Goal: Task Accomplishment & Management: Manage account settings

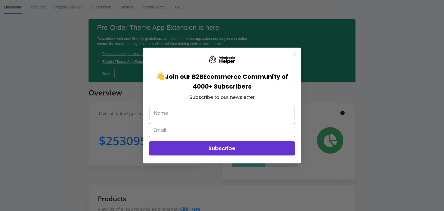
click at [293, 54] on circle "Close dialog" at bounding box center [294, 54] width 9 height 9
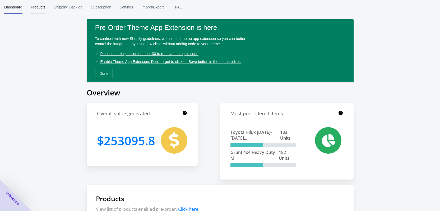
click at [37, 9] on span "Products" at bounding box center [38, 7] width 15 height 14
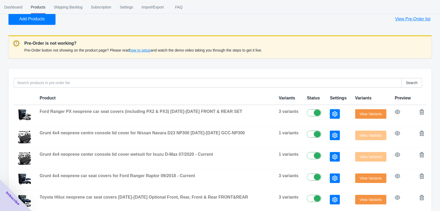
scroll to position [53, 0]
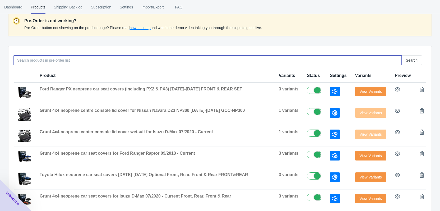
click at [139, 61] on input at bounding box center [208, 61] width 388 height 10
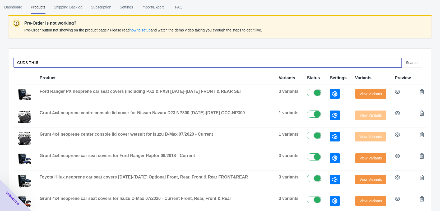
scroll to position [0, 0]
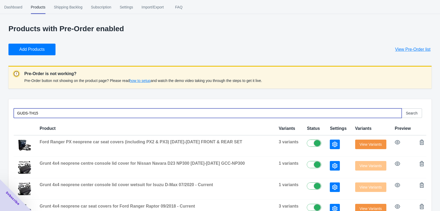
type input "GUDS-TH15"
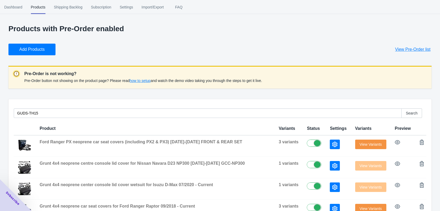
click at [23, 51] on span "Add Products" at bounding box center [31, 49] width 25 height 5
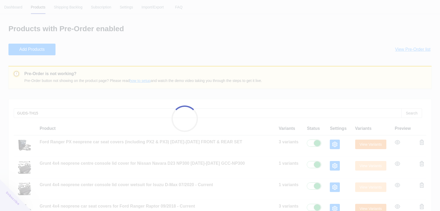
checkbox input "true"
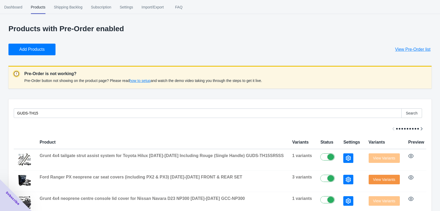
click at [45, 51] on button "Add Products" at bounding box center [31, 50] width 47 height 12
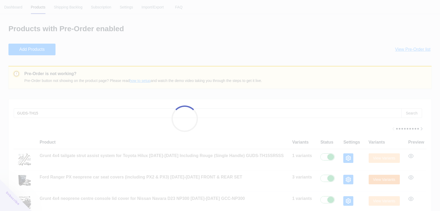
checkbox input "true"
checkbox input "false"
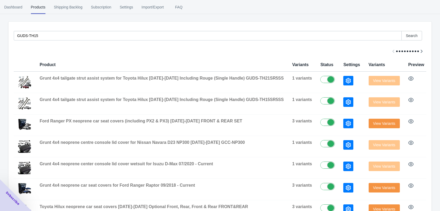
scroll to position [79, 0]
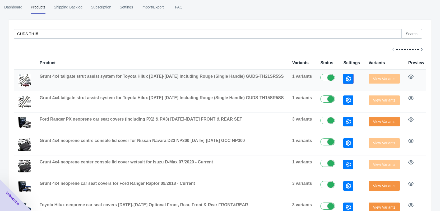
click at [346, 81] on icon "button" at bounding box center [348, 78] width 5 height 5
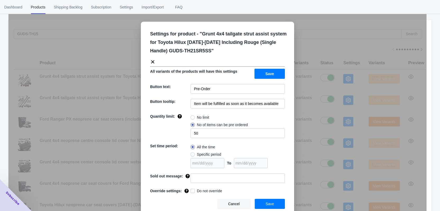
click at [353, 39] on div "Settings for product - " Grunt 4x4 tailgate strut assist system for Toyota Hilu…" at bounding box center [217, 118] width 418 height 211
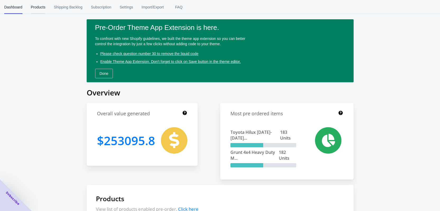
click at [39, 9] on span "Products" at bounding box center [38, 7] width 15 height 14
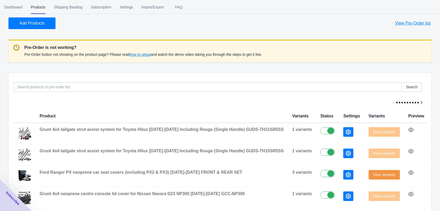
scroll to position [79, 0]
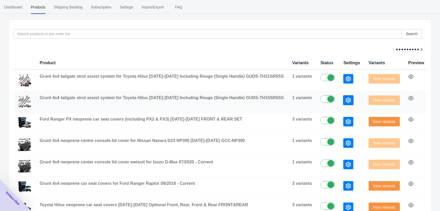
click at [346, 102] on icon "button" at bounding box center [348, 100] width 5 height 5
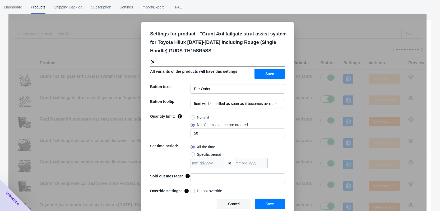
click at [318, 105] on div "Settings for product - " Grunt 4x4 tailgate strut assist system for Toyota Hilu…" at bounding box center [217, 118] width 418 height 211
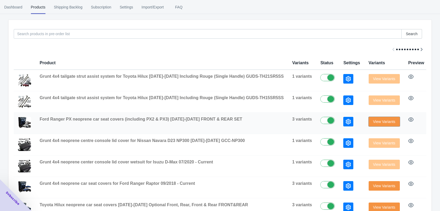
click at [373, 123] on span "View Variants" at bounding box center [384, 122] width 22 height 4
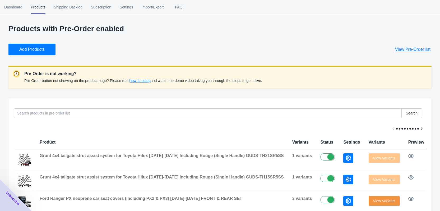
scroll to position [106, 0]
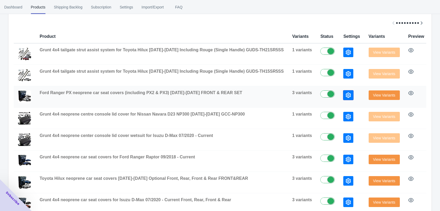
click at [346, 98] on icon "button" at bounding box center [348, 95] width 5 height 5
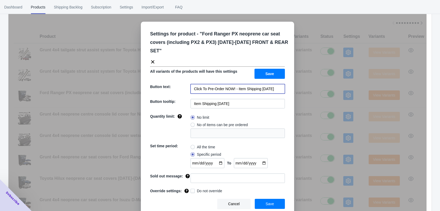
click at [231, 84] on input "Click To Pre-Order NOW! - Item Shipping August 2025" at bounding box center [238, 89] width 94 height 10
click at [352, 89] on div "Settings for product - " Ford Ranger PX neoprene car seat covers (including PX2…" at bounding box center [217, 118] width 418 height 211
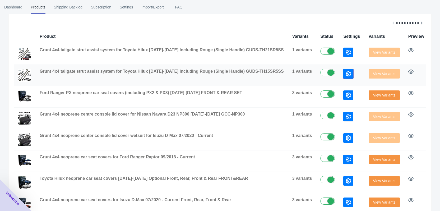
click at [346, 75] on icon "button" at bounding box center [348, 73] width 5 height 5
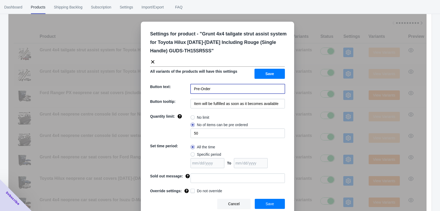
drag, startPoint x: 240, startPoint y: 87, endPoint x: 131, endPoint y: 86, distance: 109.5
click at [131, 86] on div "Settings for product - " Grunt 4x4 tailgate strut assist system for Toyota Hilu…" at bounding box center [217, 118] width 418 height 211
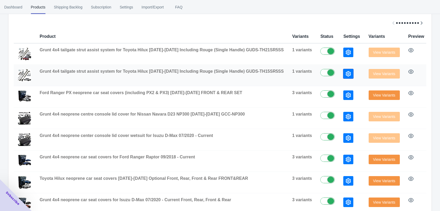
click at [346, 76] on icon "button" at bounding box center [348, 73] width 5 height 5
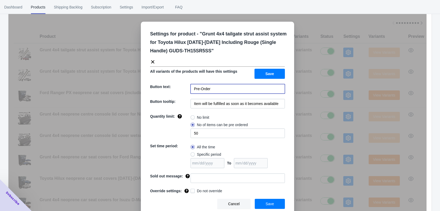
click at [234, 86] on input "Pre-Order" at bounding box center [238, 89] width 94 height 10
paste input "Click To Pre-Order NOW! - Item Shipping August 2025"
drag, startPoint x: 238, startPoint y: 89, endPoint x: 262, endPoint y: 89, distance: 24.1
click at [262, 89] on input "Pre-OrderClick To Pre-Order NOW! - Item Shipping November 2025" at bounding box center [238, 89] width 94 height 10
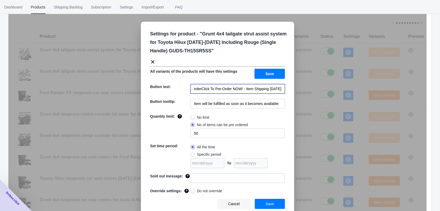
scroll to position [0, 23]
type input "Pre-OrderClick To Pre-Order NOW! - Item Shipping November 2025"
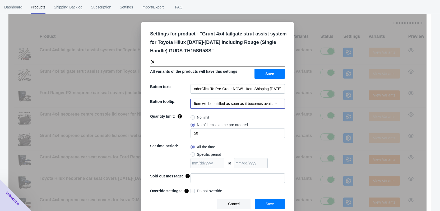
scroll to position [0, 0]
drag, startPoint x: 278, startPoint y: 103, endPoint x: 191, endPoint y: 107, distance: 86.8
click at [191, 107] on input "Item will be fulfilled as soon as it becomes available" at bounding box center [238, 104] width 94 height 10
paste input "Shipping November 2025"
type input "Item Shipping November 2025"
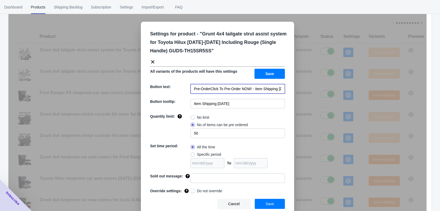
click at [208, 89] on input "Pre-OrderClick To Pre-Order NOW! - Item Shipping November 2025" at bounding box center [238, 89] width 94 height 10
type input "Click To Pre-Order NOW! - Item Shipping November 2025"
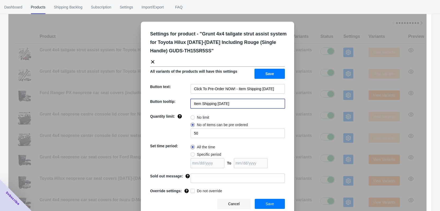
click at [216, 104] on input "Item Shipping November 2025" at bounding box center [238, 104] width 94 height 10
type input "Item Shipping Mid-November 2025"
click at [191, 118] on span at bounding box center [193, 117] width 4 height 4
click at [192, 116] on input "No limit" at bounding box center [192, 116] width 0 height 0
radio input "true"
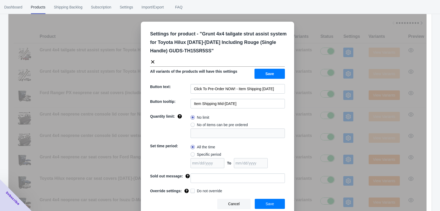
click at [191, 154] on span at bounding box center [193, 154] width 4 height 4
click at [192, 153] on input "Specific period" at bounding box center [192, 153] width 0 height 0
radio input "true"
click at [222, 162] on input "date" at bounding box center [208, 163] width 34 height 10
click at [220, 162] on input "date" at bounding box center [208, 163] width 34 height 10
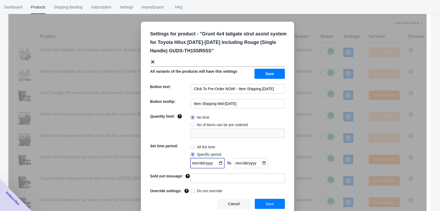
type input "2025-10-09"
click at [265, 164] on input "date" at bounding box center [251, 163] width 34 height 10
type input "2025-11-26"
click at [219, 103] on input "Item Shipping Mid-November 2025" at bounding box center [238, 104] width 94 height 10
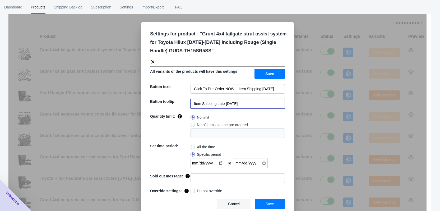
drag, startPoint x: 264, startPoint y: 105, endPoint x: 192, endPoint y: 105, distance: 71.9
click at [192, 105] on input "Item Shipping Late-November 2025" at bounding box center [238, 104] width 94 height 10
type input "Item Shipping Late-November 2025"
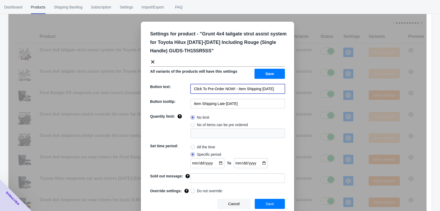
click at [243, 88] on input "Click To Pre-Order NOW! - Item Shipping November 2025" at bounding box center [238, 89] width 94 height 10
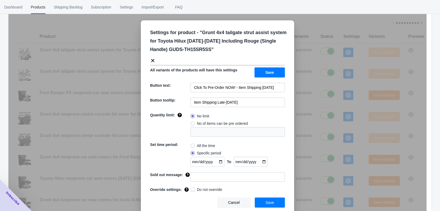
click at [266, 202] on span "Save" at bounding box center [270, 202] width 8 height 4
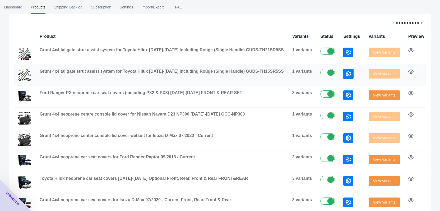
click at [346, 76] on icon "button" at bounding box center [348, 73] width 5 height 5
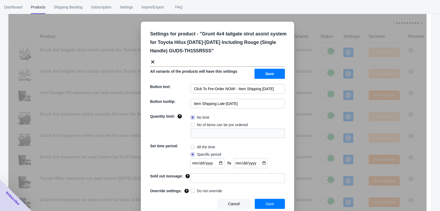
click at [340, 80] on div "Settings for product - " Grunt 4x4 tailgate strut assist system for Toyota Hilu…" at bounding box center [217, 118] width 418 height 211
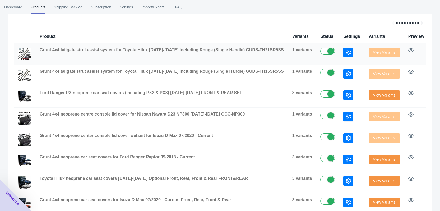
click at [344, 53] on button "button" at bounding box center [349, 53] width 10 height 10
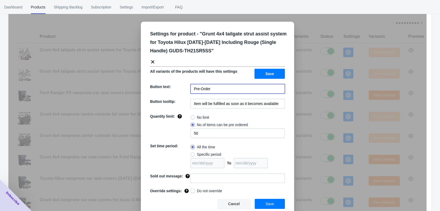
click at [232, 91] on input "Pre-Order" at bounding box center [238, 89] width 94 height 10
paste input "Click To Pre-Order NOW! - Item Shipping November 2025"
type input "Click To Pre-Order NOW! - Item Shipping November 2025"
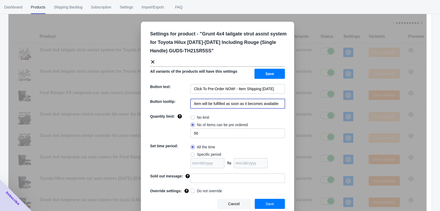
scroll to position [0, 0]
drag, startPoint x: 277, startPoint y: 103, endPoint x: 192, endPoint y: 103, distance: 85.2
click at [192, 103] on input "Item will be fulfilled as soon as it becomes available" at bounding box center [238, 104] width 94 height 10
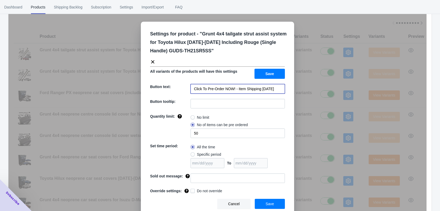
scroll to position [0, 7]
drag, startPoint x: 236, startPoint y: 89, endPoint x: 281, endPoint y: 89, distance: 45.0
click at [281, 89] on input "Click To Pre-Order NOW! - Item Shipping November 2025" at bounding box center [238, 89] width 94 height 10
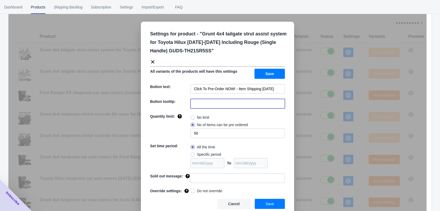
click at [222, 106] on input at bounding box center [238, 104] width 94 height 10
paste input "Item Shipping November 2025"
click at [216, 103] on input "Item Shipping November 2025" at bounding box center [238, 104] width 94 height 10
type input "Item Shipping Late November 2025"
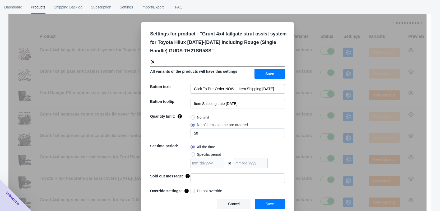
click at [191, 116] on span at bounding box center [193, 117] width 4 height 4
click at [192, 116] on input "No limit" at bounding box center [192, 116] width 0 height 0
radio input "true"
click at [191, 153] on span at bounding box center [193, 154] width 4 height 4
click at [192, 153] on input "Specific period" at bounding box center [192, 153] width 0 height 0
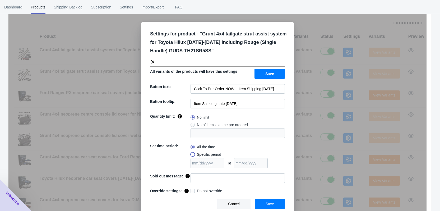
radio input "true"
click at [221, 163] on input "date" at bounding box center [208, 163] width 34 height 10
type input "2025-10-09"
click at [263, 165] on input "date" at bounding box center [251, 163] width 34 height 10
type input "2025-11-26"
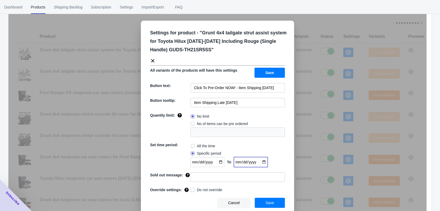
scroll to position [1, 0]
click at [269, 203] on span "Save" at bounding box center [270, 202] width 8 height 4
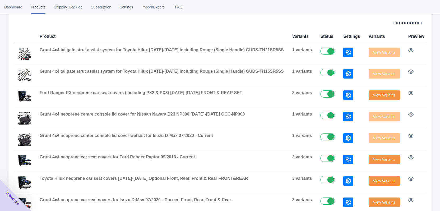
scroll to position [0, 0]
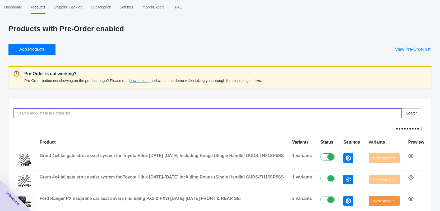
click at [77, 117] on input at bounding box center [208, 113] width 388 height 10
paste input "BT502"
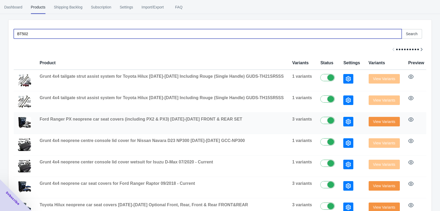
scroll to position [26, 0]
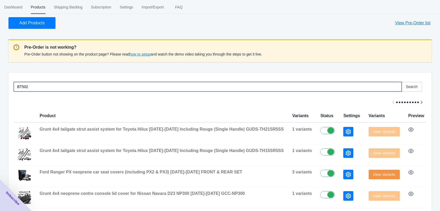
type input "BT502"
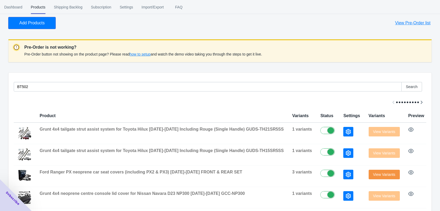
click at [32, 21] on span "Add Products" at bounding box center [31, 22] width 25 height 5
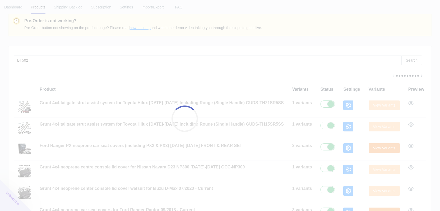
checkbox input "true"
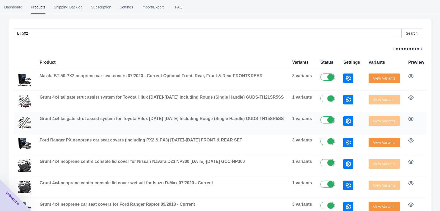
scroll to position [106, 0]
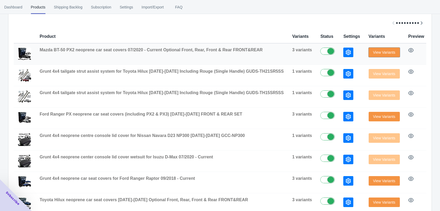
click at [373, 51] on span "View Variants" at bounding box center [384, 52] width 22 height 4
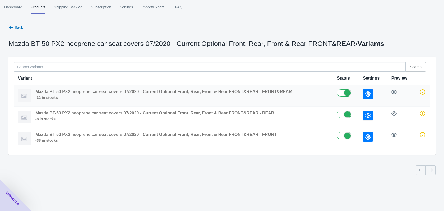
click at [368, 94] on icon "button" at bounding box center [368, 94] width 5 height 5
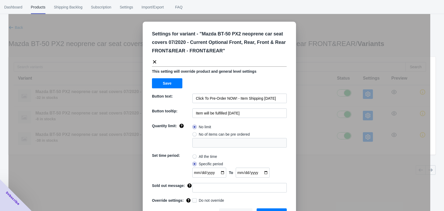
click at [355, 54] on div "Settings for variant - " Mazda BT-50 PX2 neoprene car seat covers 07/2020 - Cur…" at bounding box center [219, 118] width 422 height 211
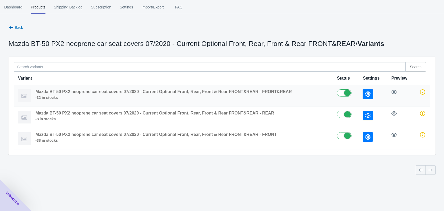
click at [369, 96] on icon "button" at bounding box center [368, 94] width 5 height 5
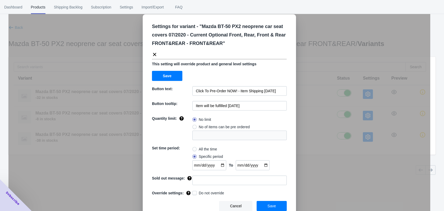
scroll to position [11, 0]
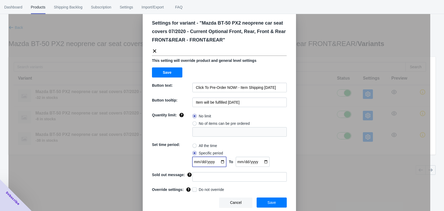
click at [221, 160] on input "2024-12-06" at bounding box center [210, 162] width 34 height 10
type input "2025-10-09"
click at [261, 161] on input "2025-04-25" at bounding box center [253, 162] width 34 height 10
click at [265, 163] on input "2025-04-25" at bounding box center [253, 162] width 34 height 10
type input "2025-12-19"
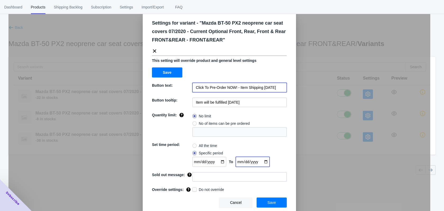
click at [268, 88] on input "Click To Pre-Order NOW! - Item Shipping April 2025" at bounding box center [240, 88] width 94 height 10
type input "Click To Pre-Order NOW! - Item Shipping December 2025"
click at [228, 100] on input "Item will be fulfilled April 2025" at bounding box center [240, 103] width 94 height 10
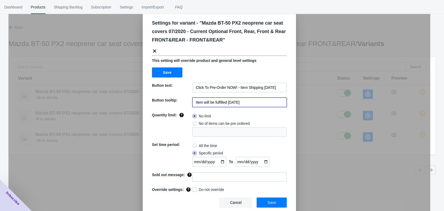
click at [228, 100] on input "Item will be fulfilled April 2025" at bounding box center [240, 103] width 94 height 10
type input "Item will be fulfilled December 2025"
click at [250, 89] on input "Click To Pre-Order NOW! - Item Shipping December 2025" at bounding box center [240, 88] width 94 height 10
click at [250, 88] on input "Click To Pre-Order NOW! - Item Shipping December 2025" at bounding box center [240, 88] width 94 height 10
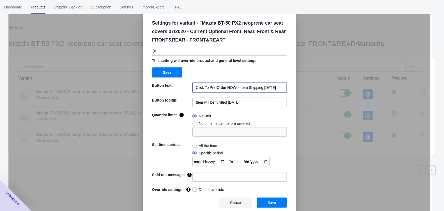
click at [247, 89] on input "Click To Pre-Order NOW! - Item Shipping December 2025" at bounding box center [240, 88] width 94 height 10
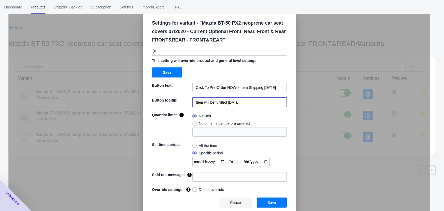
drag, startPoint x: 259, startPoint y: 102, endPoint x: 179, endPoint y: 102, distance: 80.4
click at [179, 102] on div "Button tooltip: Item will be fulfilled December 2025" at bounding box center [219, 103] width 135 height 10
click at [263, 104] on input "Item will be fulfilled December 2025" at bounding box center [240, 103] width 94 height 10
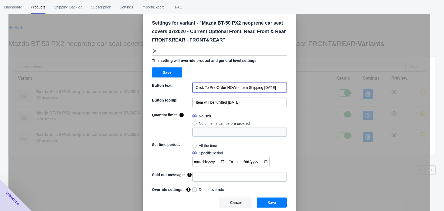
scroll to position [0, 6]
drag, startPoint x: 238, startPoint y: 89, endPoint x: 291, endPoint y: 85, distance: 53.3
click at [291, 85] on div "Settings for variant - " Mazda BT-50 PX2 neoprene car seat covers 07/2020 - Cur…" at bounding box center [219, 113] width 153 height 205
click at [270, 202] on span "Save" at bounding box center [272, 202] width 8 height 4
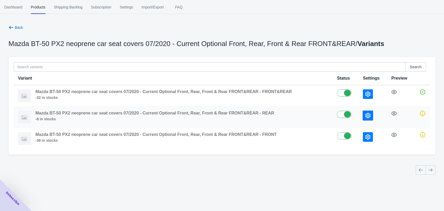
click at [367, 116] on icon "button" at bounding box center [368, 115] width 5 height 5
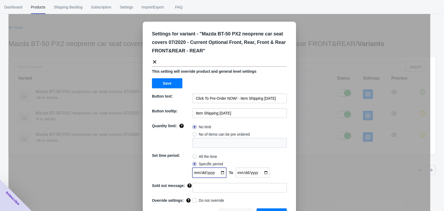
click at [220, 172] on input "2024-12-06" at bounding box center [210, 173] width 34 height 10
click at [263, 137] on div "No limit No of items can be pre ordered" at bounding box center [240, 135] width 94 height 24
click at [205, 170] on input "2024-12-06" at bounding box center [210, 173] width 34 height 10
click at [222, 172] on input "2024-12-06" at bounding box center [210, 173] width 34 height 10
type input "2025-10-09"
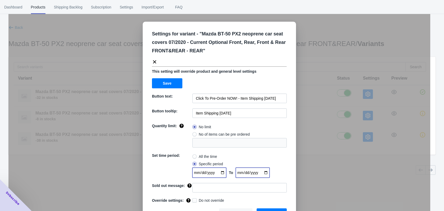
click at [266, 172] on input "2025-03-25" at bounding box center [253, 173] width 34 height 10
click at [265, 173] on input "2025-10-09" at bounding box center [253, 173] width 34 height 10
type input "2025-12-18"
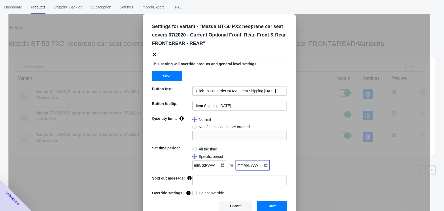
scroll to position [11, 0]
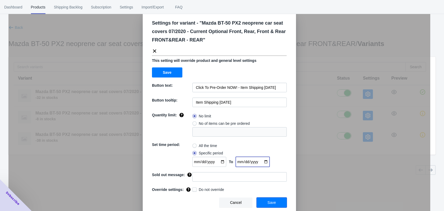
click at [266, 200] on button "Save" at bounding box center [272, 203] width 30 height 10
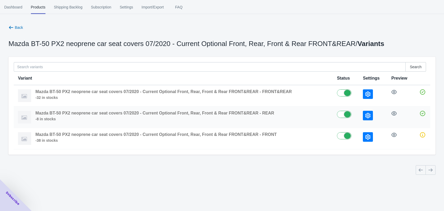
click at [369, 115] on icon "button" at bounding box center [368, 115] width 5 height 5
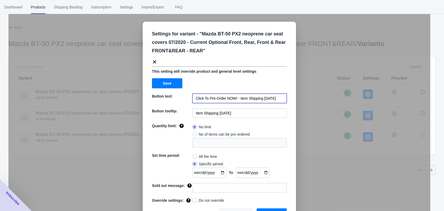
click at [266, 97] on input "Click To Pre-Order NOW! - Item Shipping March 2025" at bounding box center [240, 99] width 94 height 10
drag, startPoint x: 238, startPoint y: 99, endPoint x: 308, endPoint y: 99, distance: 70.6
click at [308, 99] on div "Settings for variant - " Mazda BT-50 PX2 neoprene car seat covers 07/2020 - Cur…" at bounding box center [219, 118] width 422 height 211
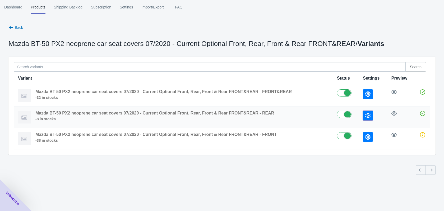
click at [366, 119] on button "button" at bounding box center [368, 116] width 10 height 10
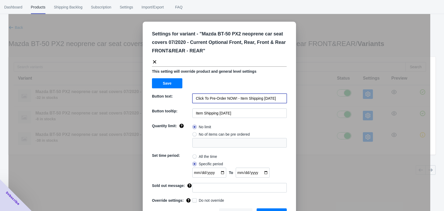
drag, startPoint x: 238, startPoint y: 98, endPoint x: 282, endPoint y: 99, distance: 44.7
click at [282, 99] on input "Click To Pre-Order NOW! - Item Shipping March 2025" at bounding box center [240, 99] width 94 height 10
paste input "December"
type input "Click To Pre-Order NOW! - Item Shipping December 2025"
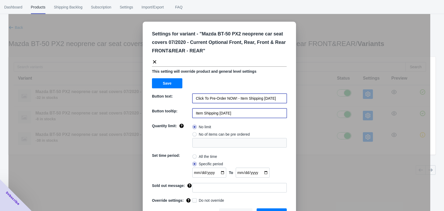
scroll to position [0, 0]
drag, startPoint x: 244, startPoint y: 112, endPoint x: 182, endPoint y: 112, distance: 62.4
click at [181, 112] on div "Button tooltip: Item Shipping March 2025" at bounding box center [219, 113] width 135 height 10
paste input "Item Shipping December"
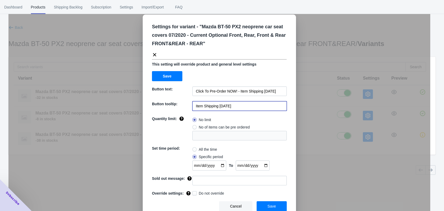
scroll to position [11, 0]
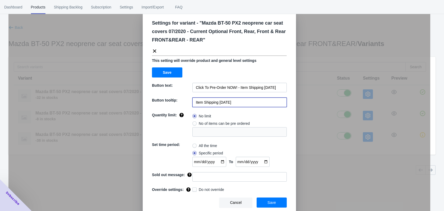
type input "Item Shipping December 2025"
click at [270, 201] on span "Save" at bounding box center [272, 202] width 8 height 4
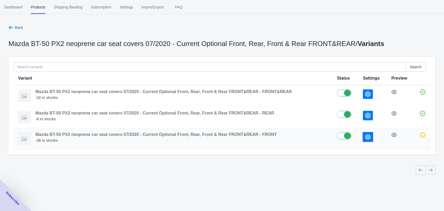
click at [366, 140] on icon "button" at bounding box center [368, 136] width 5 height 5
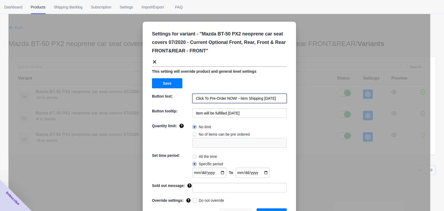
drag, startPoint x: 280, startPoint y: 99, endPoint x: 238, endPoint y: 101, distance: 41.8
click at [238, 101] on input "Click To Pre-Order NOW! - Item Shipping April 2025" at bounding box center [240, 99] width 94 height 10
paste input "December"
type input "Click To Pre-Order NOW! - Item Shipping December 2025"
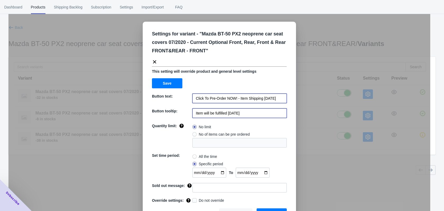
scroll to position [0, 0]
drag, startPoint x: 253, startPoint y: 114, endPoint x: 154, endPoint y: 112, distance: 98.7
click at [154, 112] on div "Button tooltip: Item will be fulfilled April 2025" at bounding box center [219, 113] width 135 height 10
paste input "Shipping December"
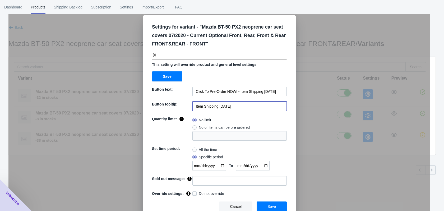
scroll to position [11, 0]
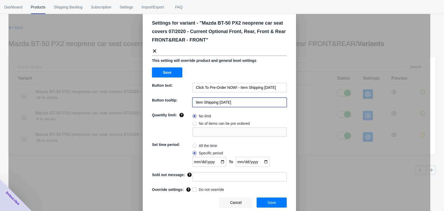
type input "Item Shipping December 2025"
click at [220, 160] on input "2025-01-23" at bounding box center [210, 162] width 34 height 10
type input "2025-10-09"
click at [265, 162] on input "2025-04-25" at bounding box center [253, 162] width 34 height 10
click at [264, 163] on input "2025-10-09" at bounding box center [253, 162] width 34 height 10
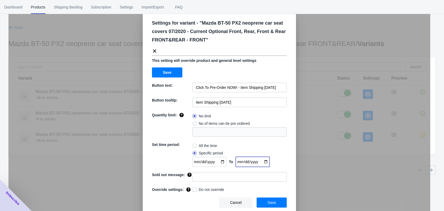
type input "2025-12-18"
click at [268, 205] on button "Save" at bounding box center [272, 203] width 30 height 10
